Goal: Transaction & Acquisition: Book appointment/travel/reservation

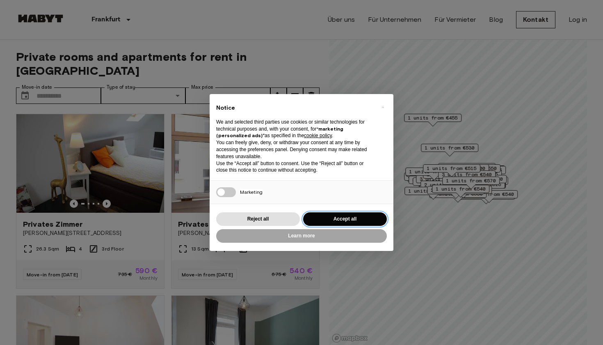
click at [332, 218] on button "Accept all" at bounding box center [345, 219] width 84 height 14
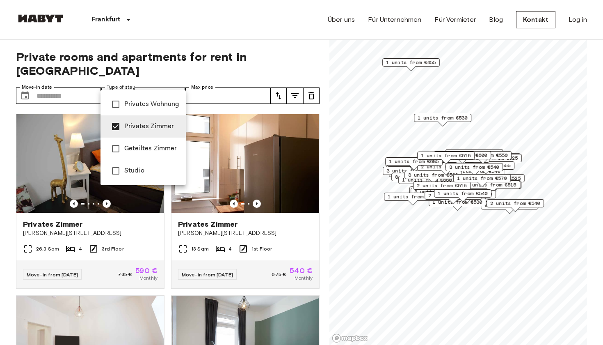
type input "**********"
click at [212, 81] on div at bounding box center [301, 172] width 603 height 345
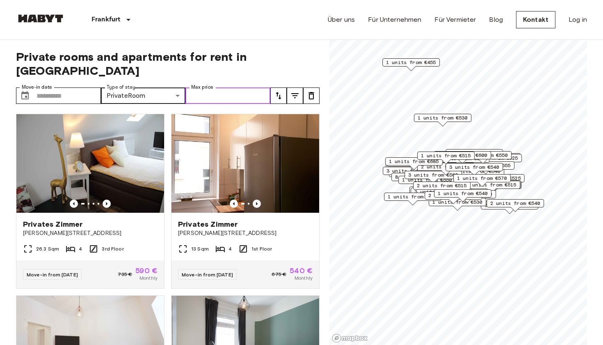
click at [208, 87] on input "Max price" at bounding box center [227, 95] width 85 height 16
type input "***"
click at [196, 143] on img at bounding box center [245, 163] width 148 height 98
click at [282, 91] on icon "tune" at bounding box center [279, 96] width 10 height 10
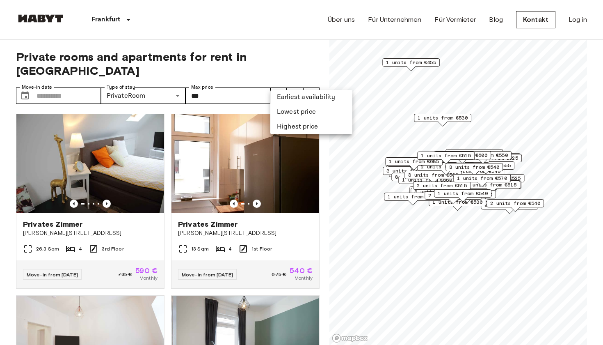
click at [290, 83] on div at bounding box center [301, 172] width 603 height 345
click at [292, 91] on icon "tune" at bounding box center [295, 96] width 10 height 10
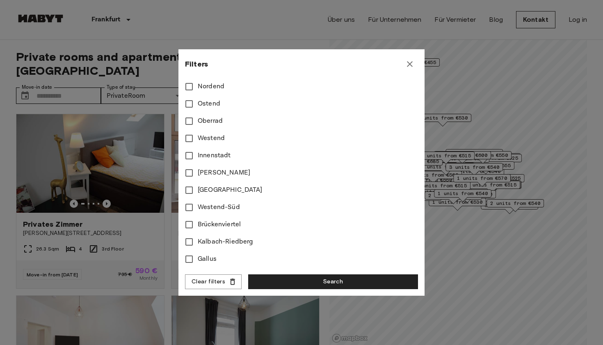
scroll to position [302, 0]
click at [259, 282] on button "Search" at bounding box center [333, 281] width 170 height 15
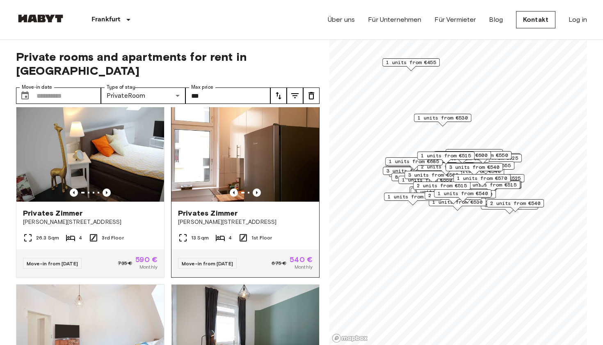
scroll to position [12, 0]
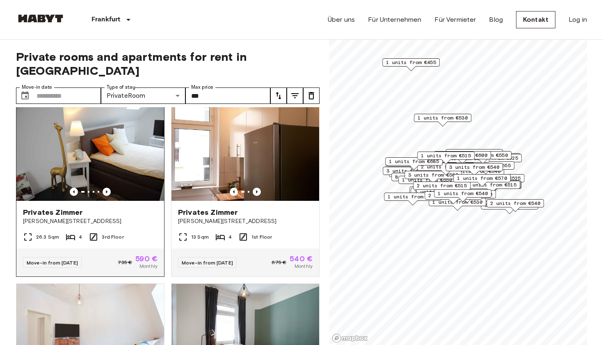
click at [146, 201] on div "Privates [PERSON_NAME] [PERSON_NAME][STREET_ADDRESS]" at bounding box center [90, 216] width 148 height 31
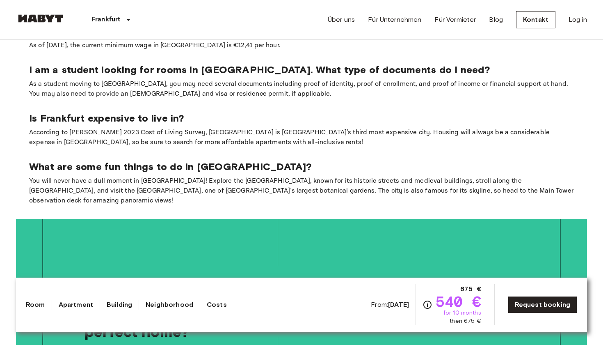
scroll to position [1140, 0]
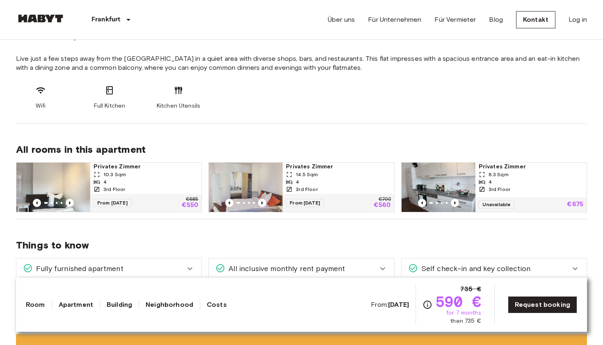
scroll to position [347, 0]
